Goal: Transaction & Acquisition: Subscribe to service/newsletter

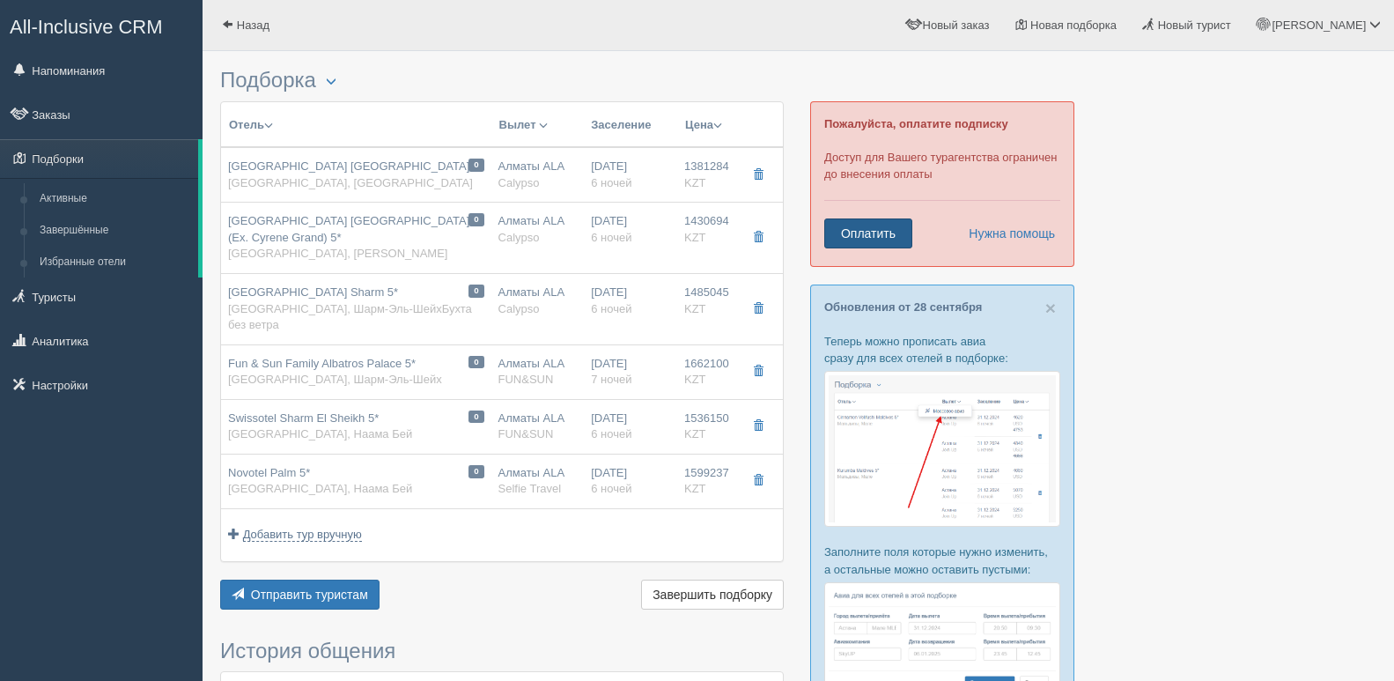
click at [868, 222] on link "Оплатить" at bounding box center [868, 233] width 88 height 30
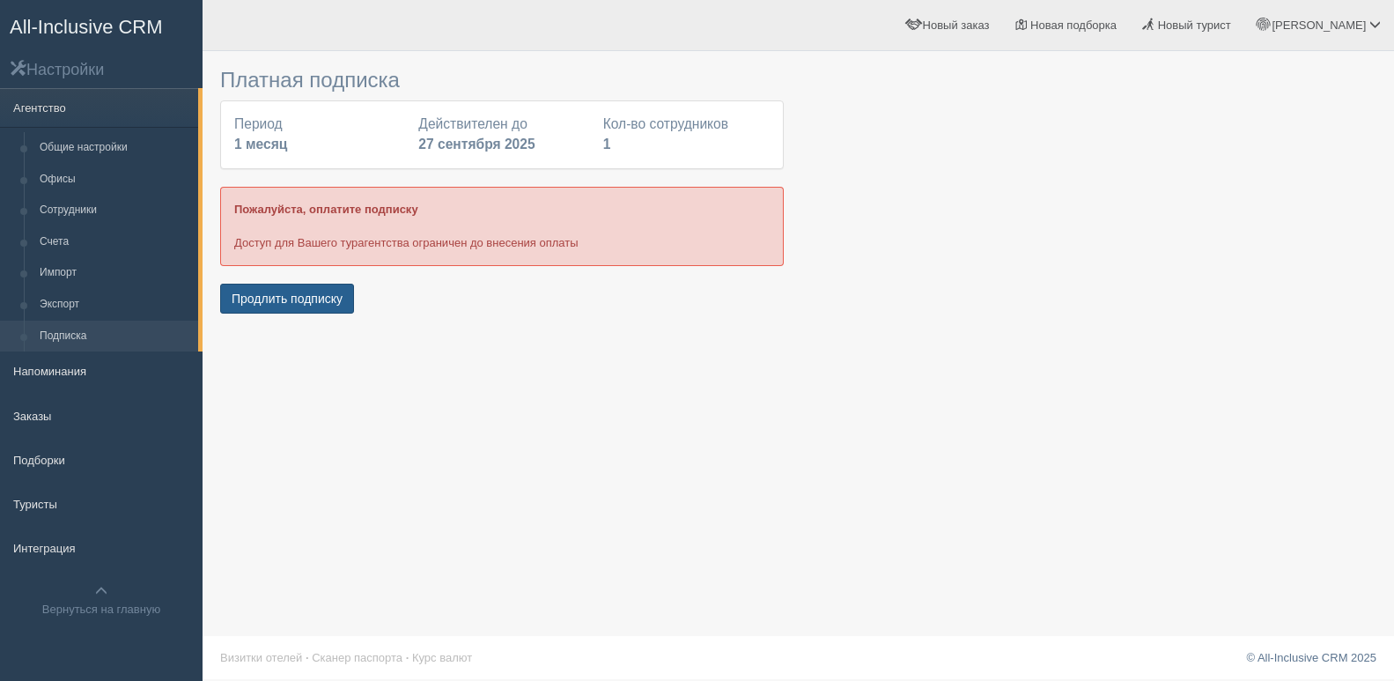
click at [285, 292] on button "Продлить подписку" at bounding box center [287, 299] width 134 height 30
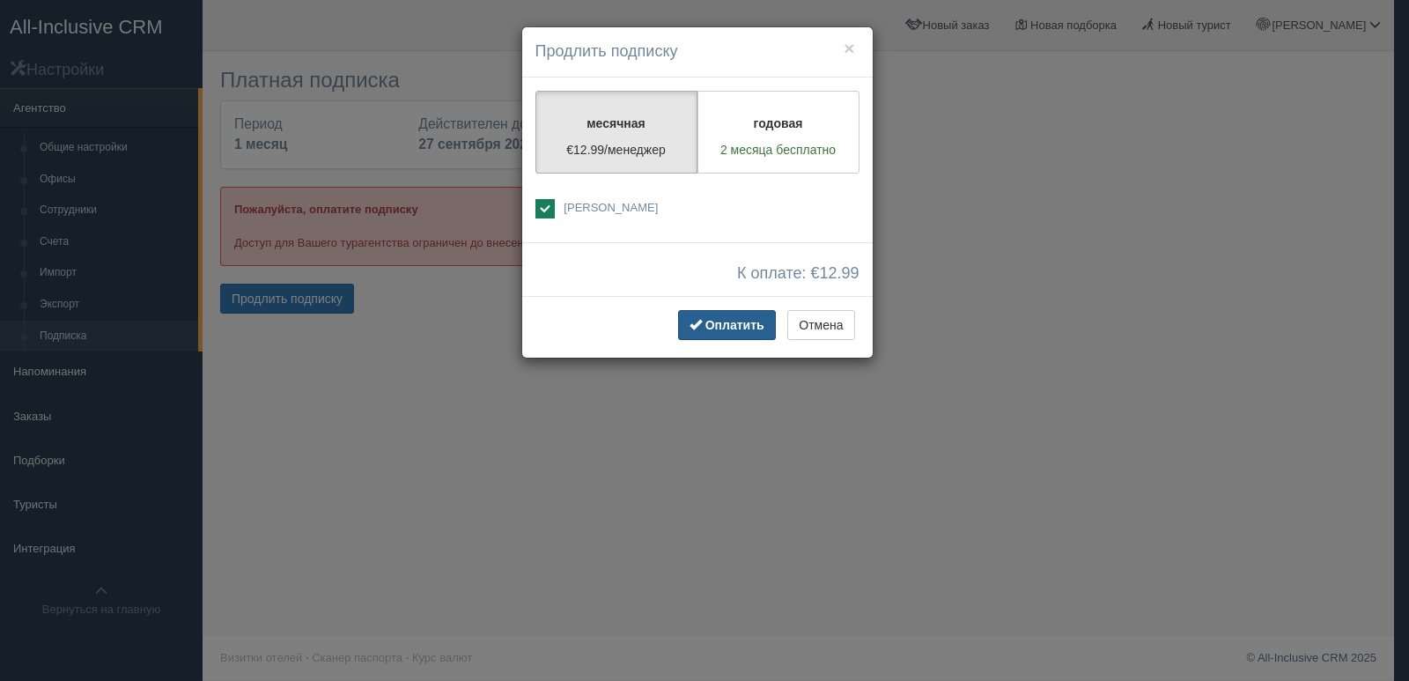
click at [728, 315] on button "Оплатить" at bounding box center [727, 325] width 98 height 30
